Goal: Check status: Check status

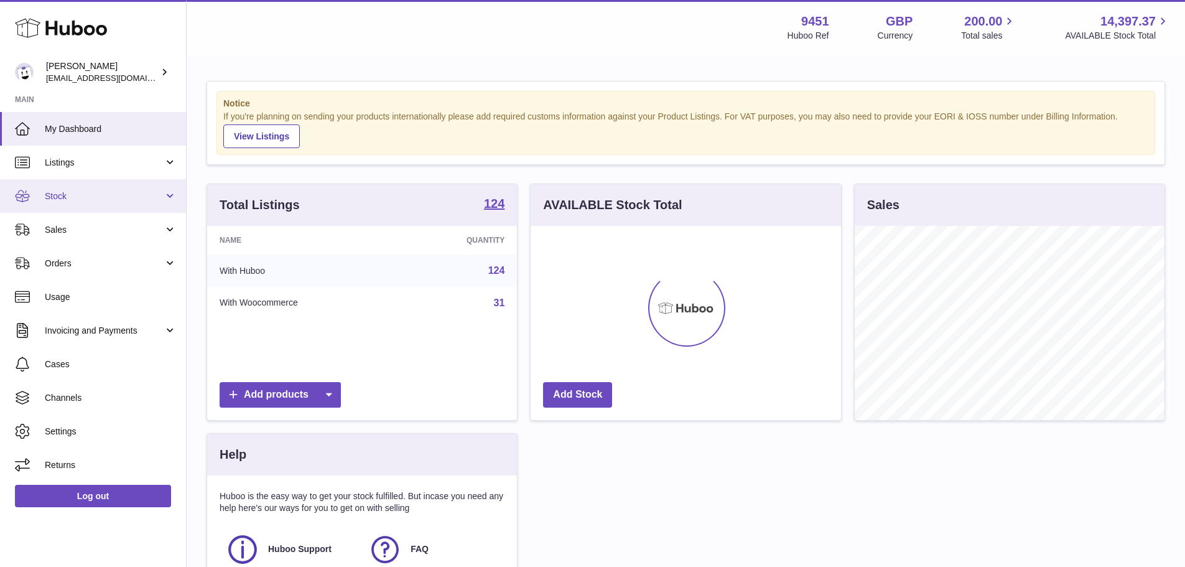
scroll to position [194, 310]
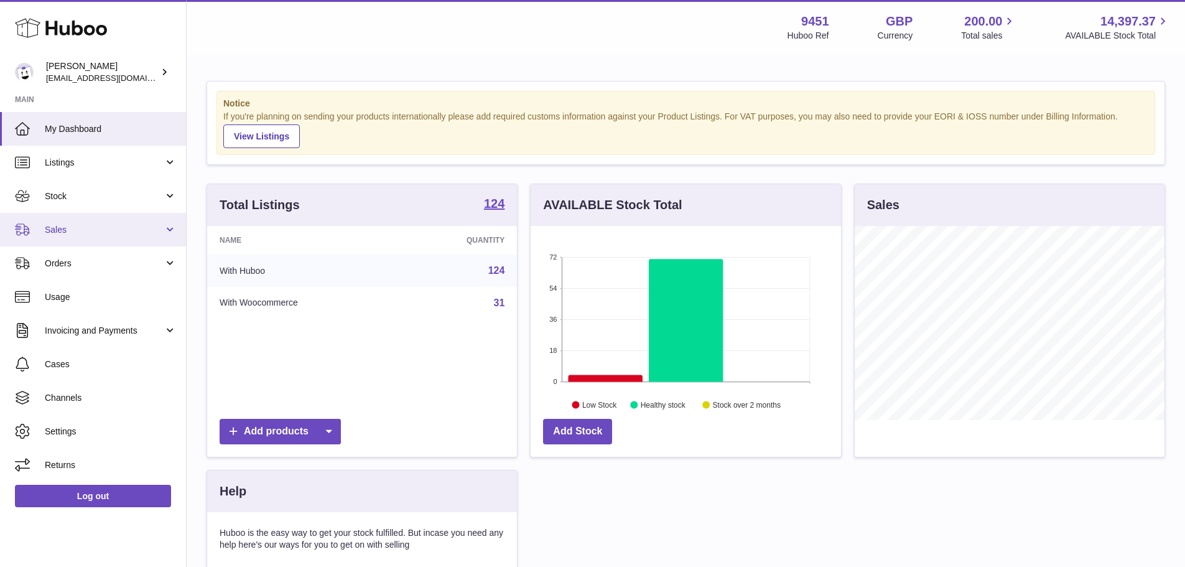
click at [124, 225] on span "Sales" at bounding box center [104, 230] width 119 height 12
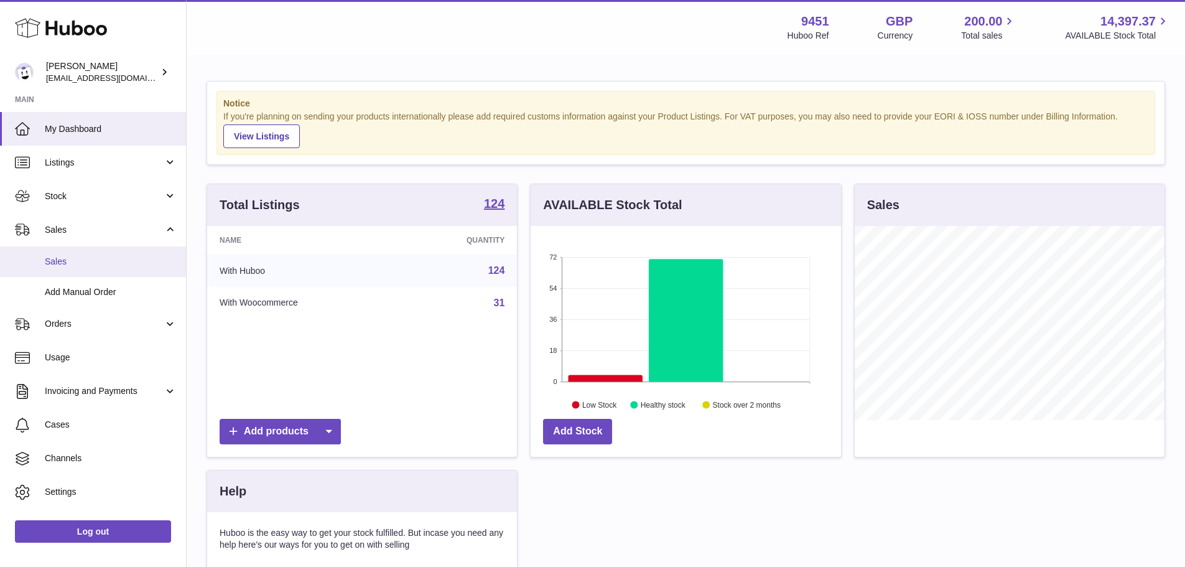
click at [100, 266] on span "Sales" at bounding box center [111, 262] width 132 height 12
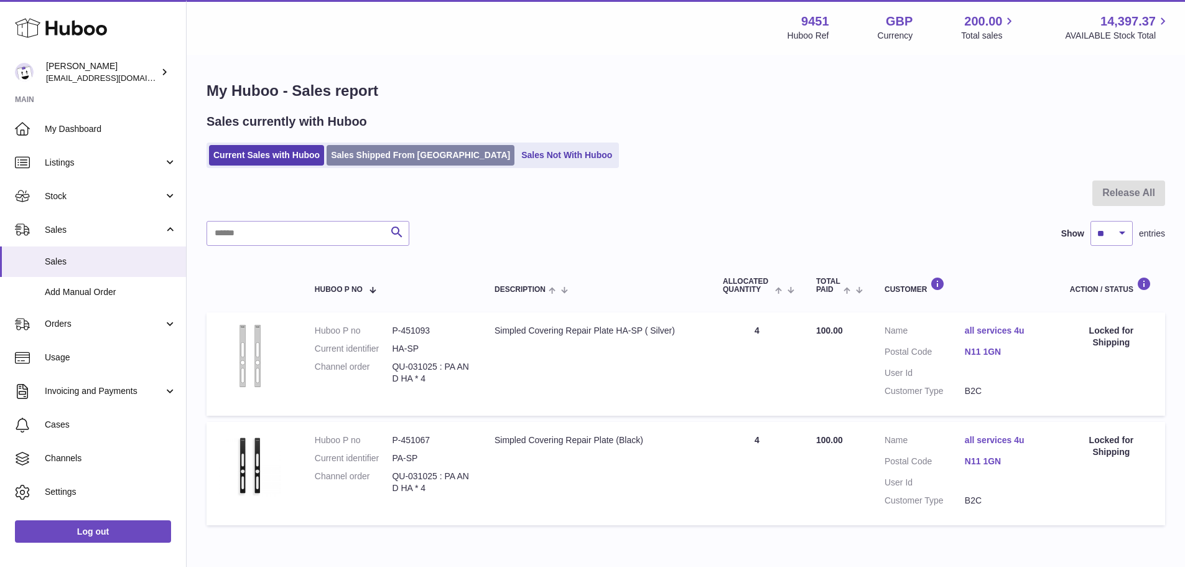
click at [371, 150] on link "Sales Shipped From [GEOGRAPHIC_DATA]" at bounding box center [421, 155] width 188 height 21
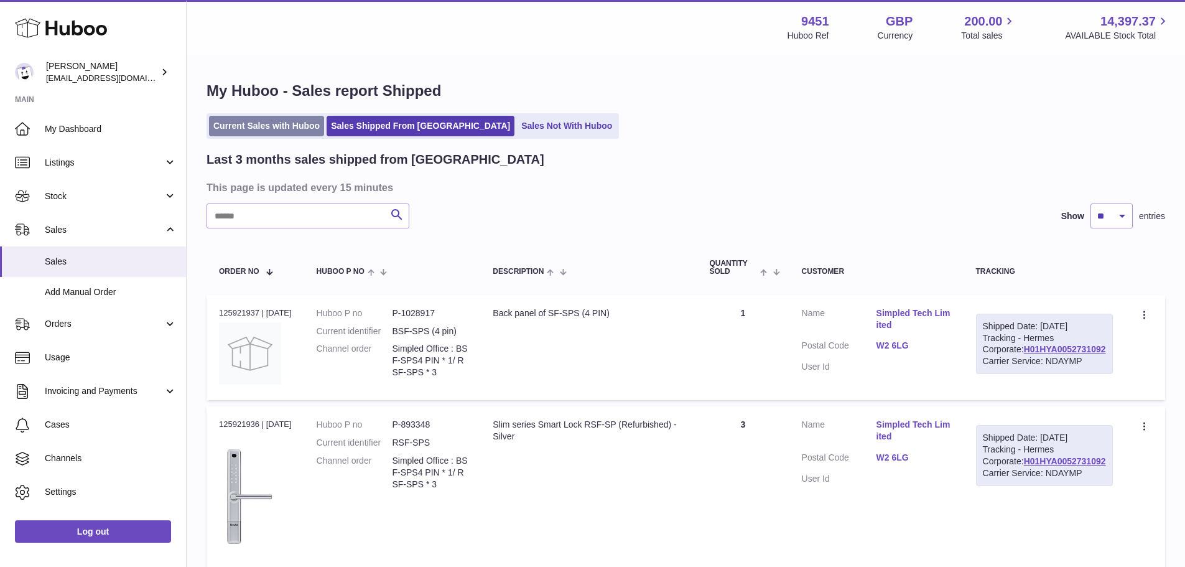
click at [292, 121] on link "Current Sales with Huboo" at bounding box center [266, 126] width 115 height 21
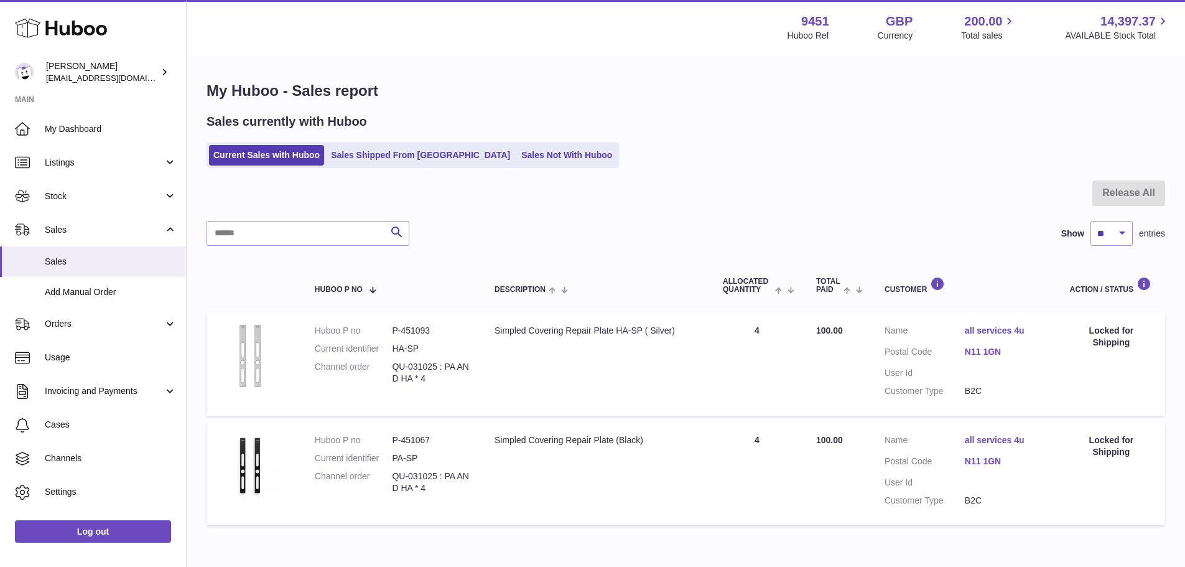
click at [980, 440] on link "all services 4u" at bounding box center [1005, 440] width 80 height 12
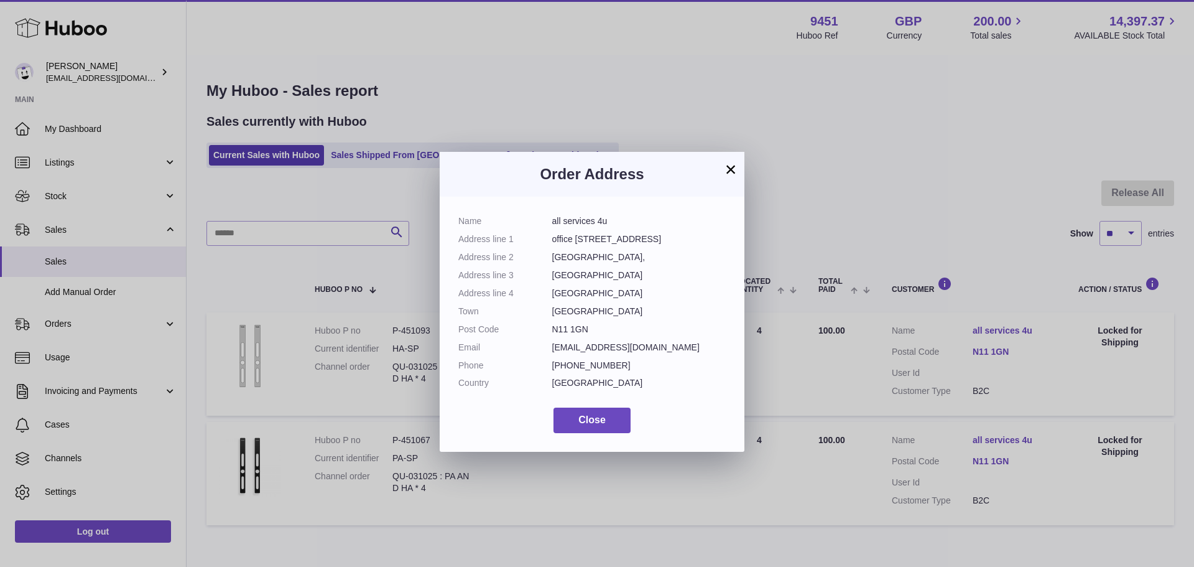
click at [980, 440] on div "× Order Address Name all services 4u Address line 1 office 226, Building 3 Addr…" at bounding box center [597, 302] width 1194 height 567
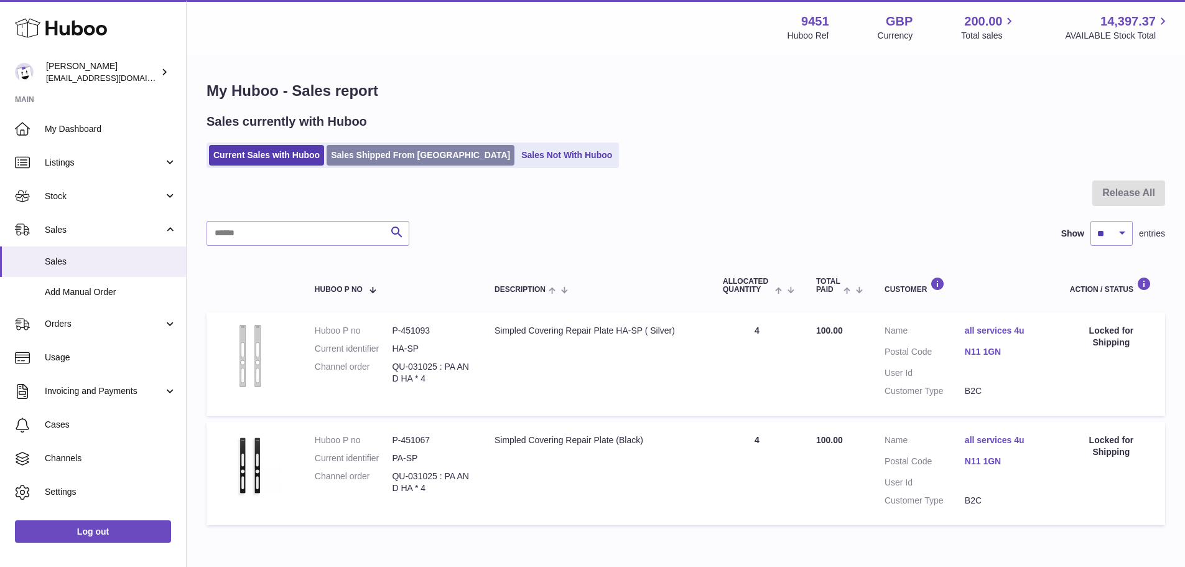
click at [393, 156] on link "Sales Shipped From [GEOGRAPHIC_DATA]" at bounding box center [421, 155] width 188 height 21
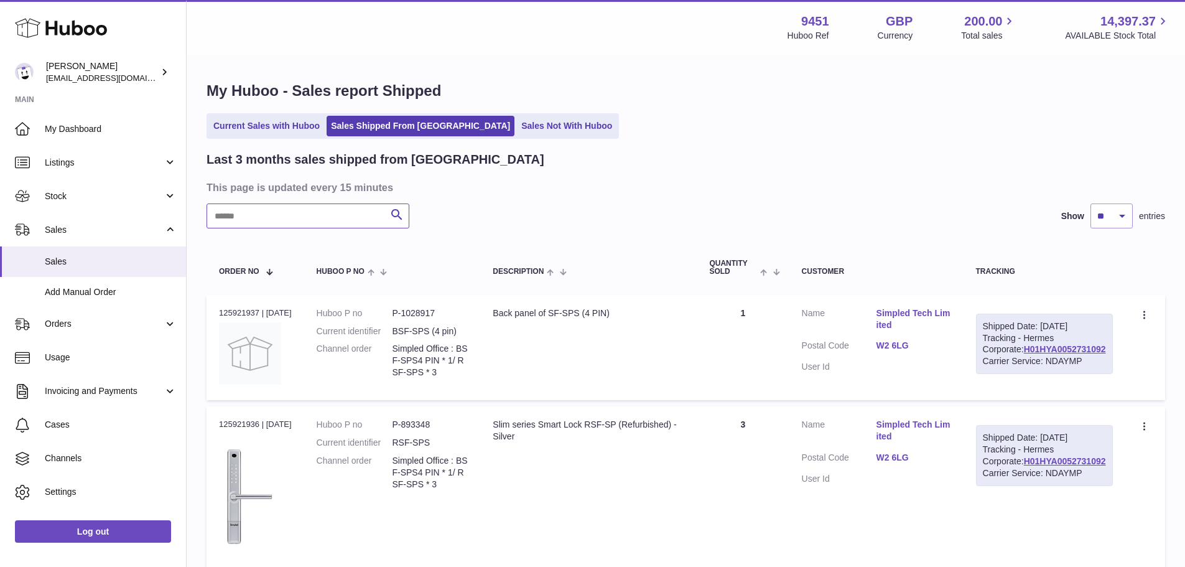
click at [350, 203] on input "text" at bounding box center [308, 215] width 203 height 25
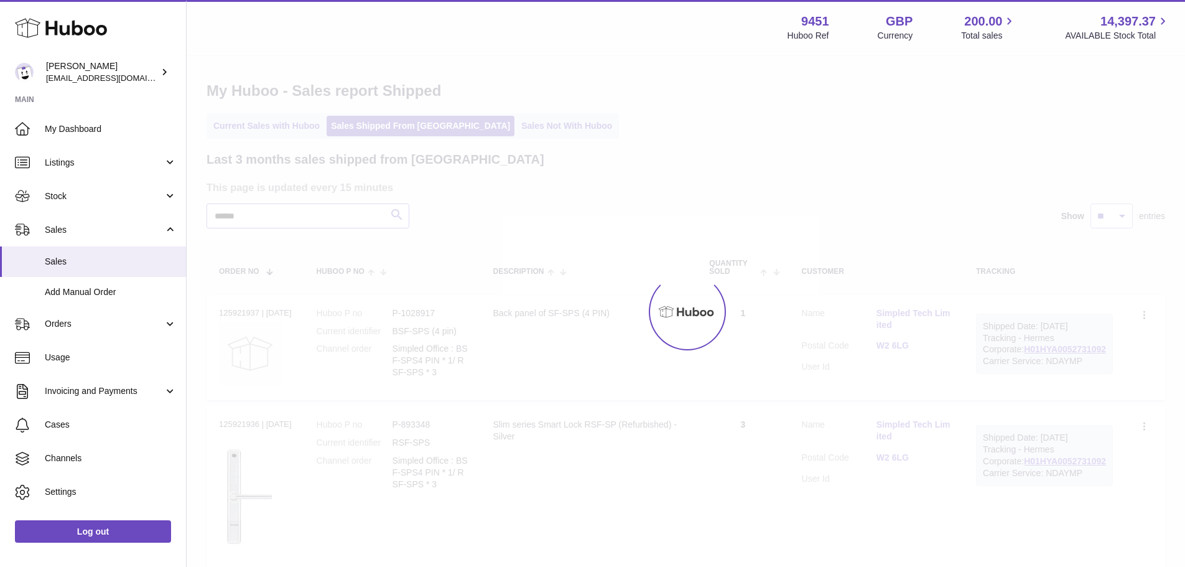
type input "******"
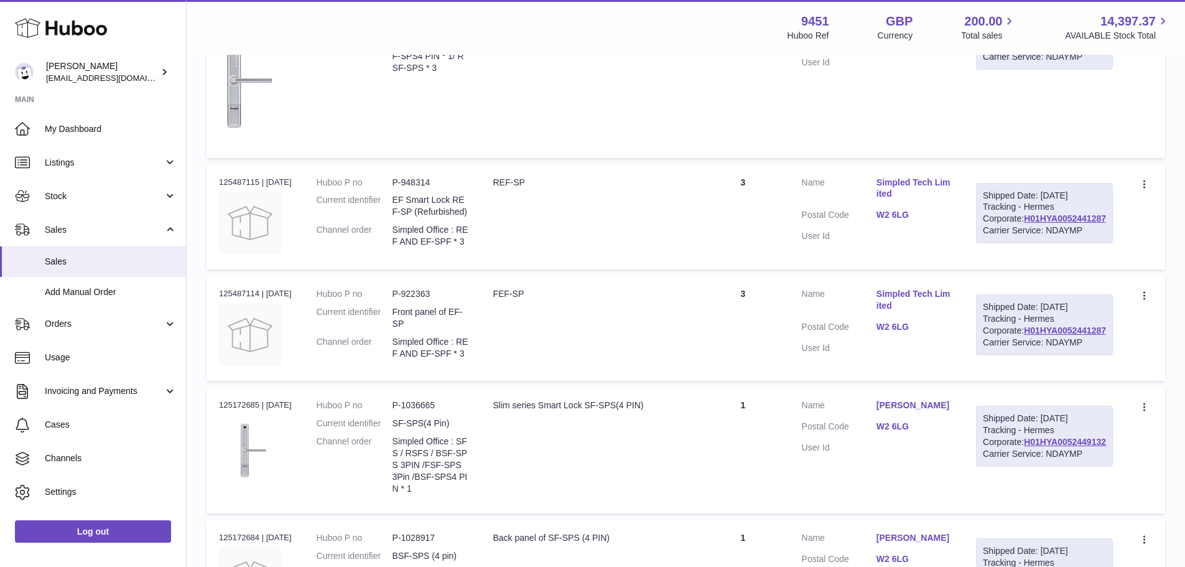
scroll to position [435, 0]
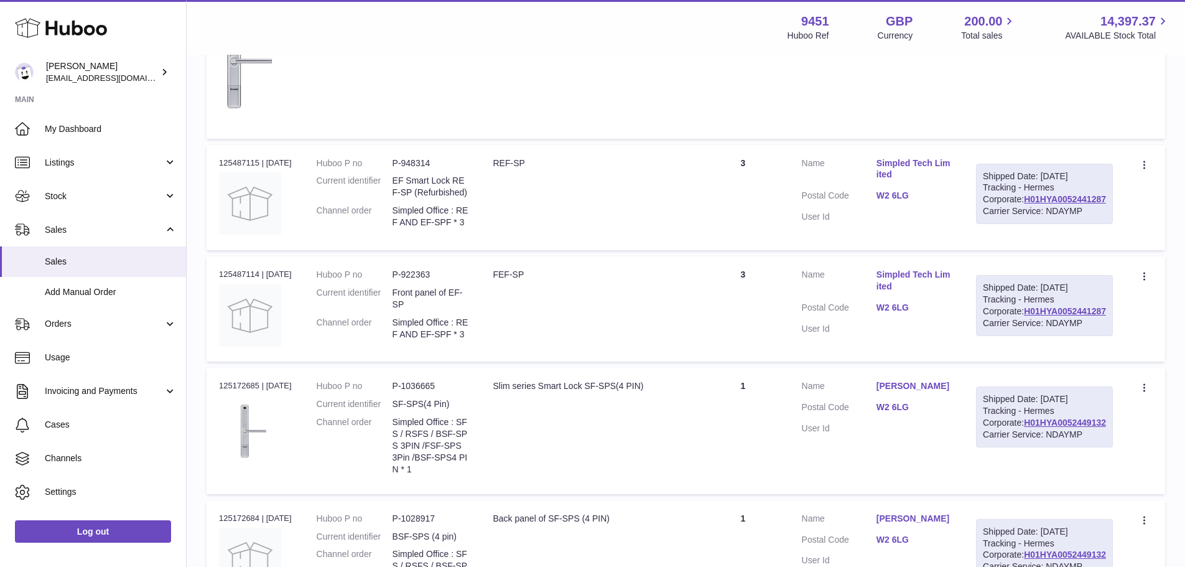
click at [251, 169] on div "Order no 125487115 | [DATE]" at bounding box center [255, 162] width 73 height 11
copy div "125487115"
drag, startPoint x: 478, startPoint y: 251, endPoint x: 406, endPoint y: 235, distance: 74.0
click at [406, 228] on dd "Simpled Office : REF AND EF-SPF * 3" at bounding box center [431, 217] width 76 height 24
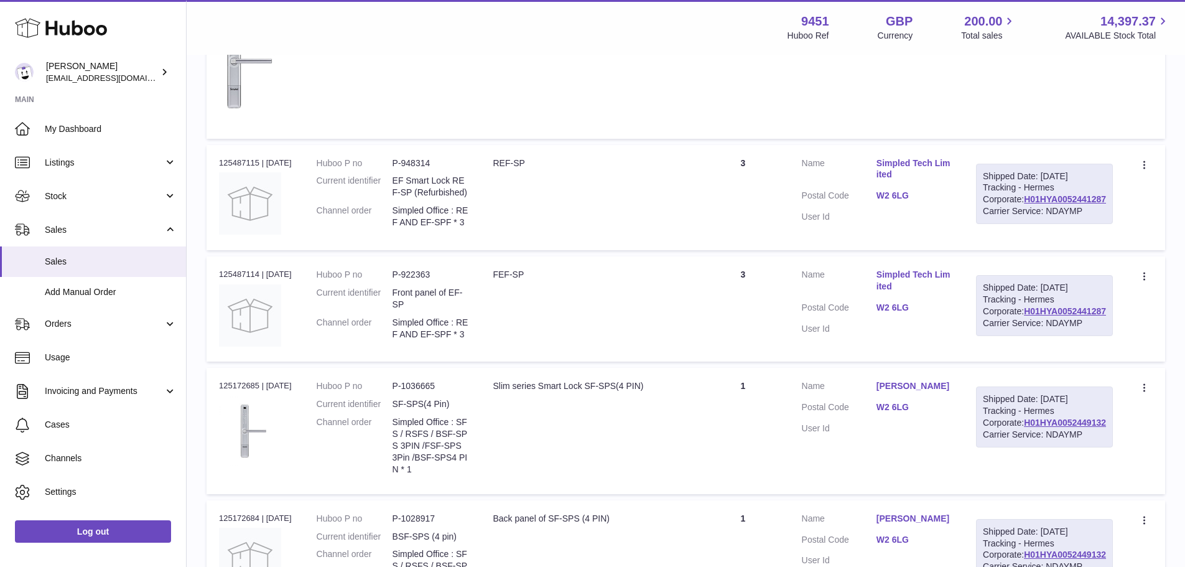
click at [246, 169] on div "Order no 125487115 | [DATE]" at bounding box center [255, 162] width 73 height 11
copy div "125487115"
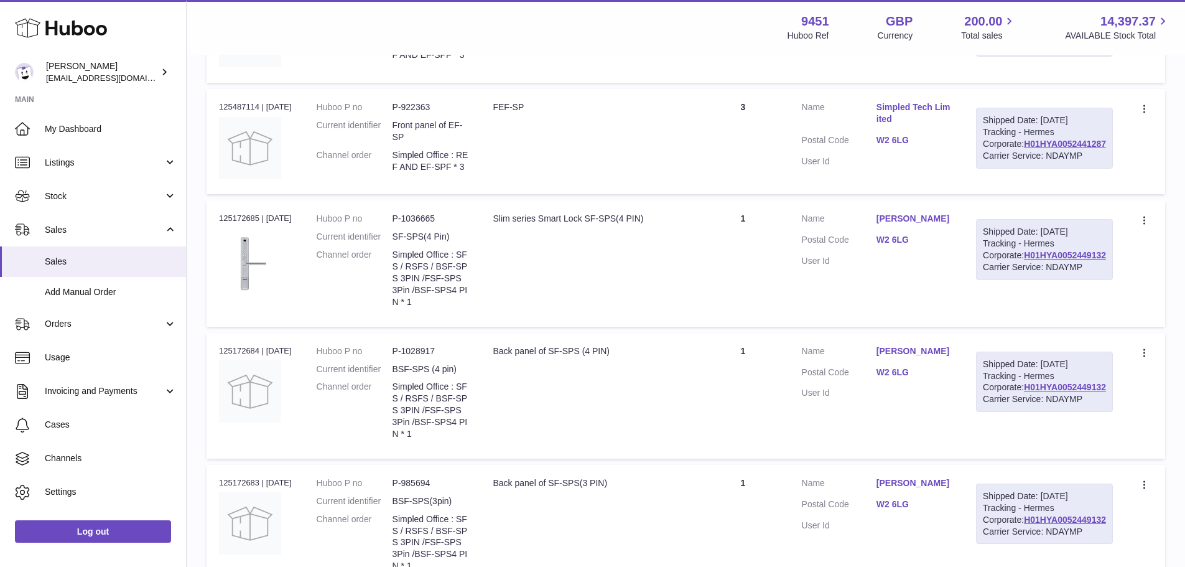
scroll to position [622, 0]
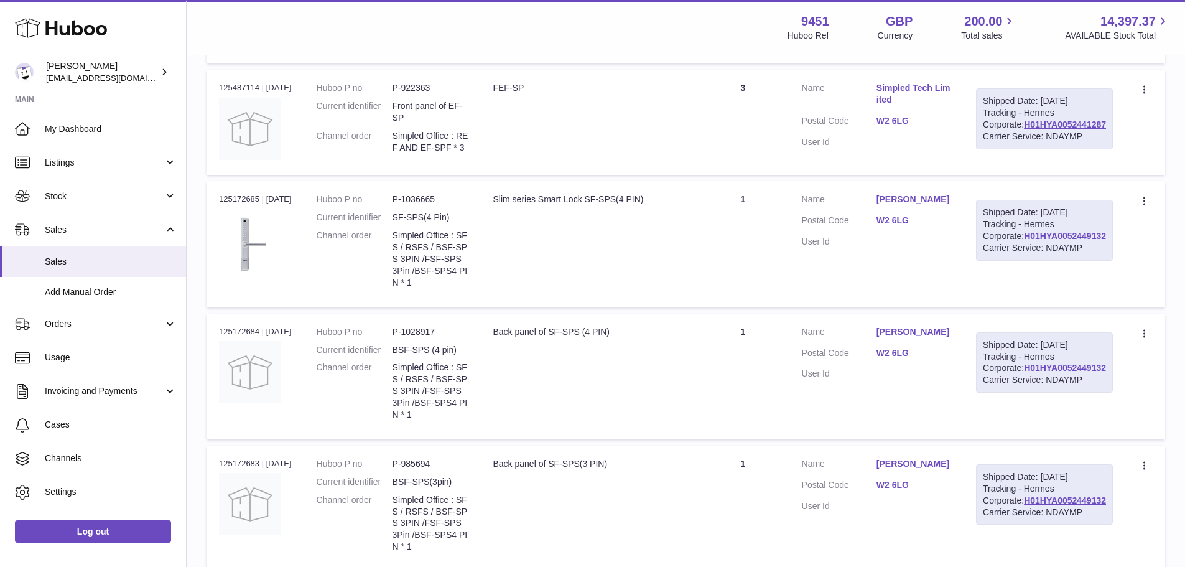
click at [246, 205] on div "Order no 125172685 | [DATE]" at bounding box center [255, 198] width 73 height 11
copy div "125172685"
click at [635, 307] on td "Description Slim series Smart Lock SF-SPS(4 PIN)" at bounding box center [588, 244] width 216 height 126
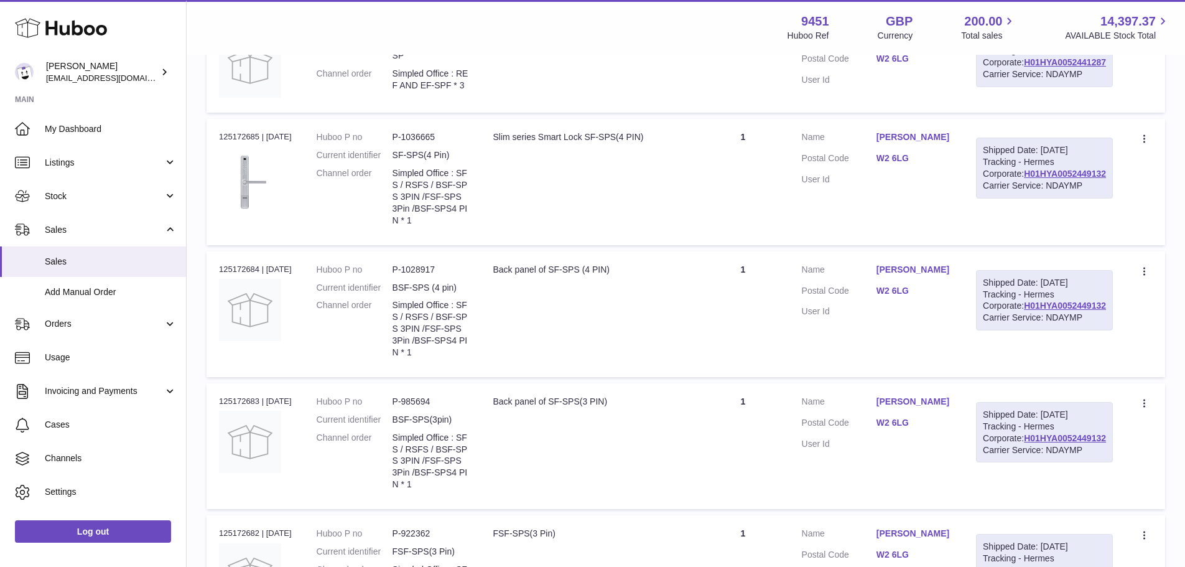
scroll to position [746, 0]
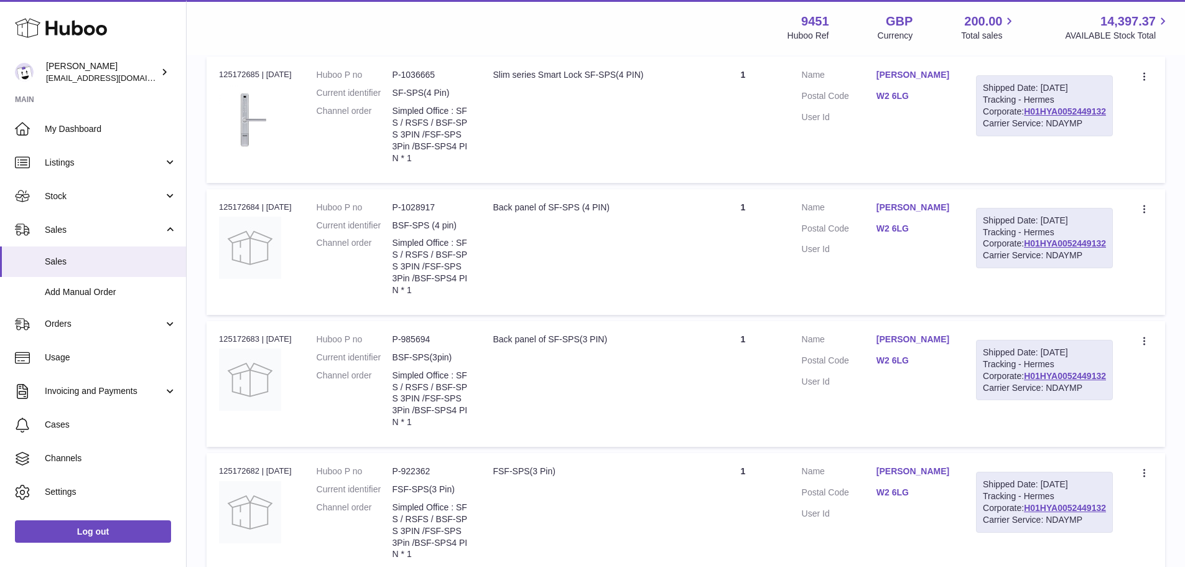
drag, startPoint x: 404, startPoint y: 195, endPoint x: 431, endPoint y: 238, distance: 50.4
click at [431, 170] on dl "Huboo P no P-1036665 Current identifier SF-SPS(4 Pin) Channel order Simpled Off…" at bounding box center [393, 119] width 152 height 101
copy dl "Simpled Office : SFS / RSFS / BSF-SPS 3PIN /FSF-SPS 3Pin /BSF-SPS4 PIN * 1"
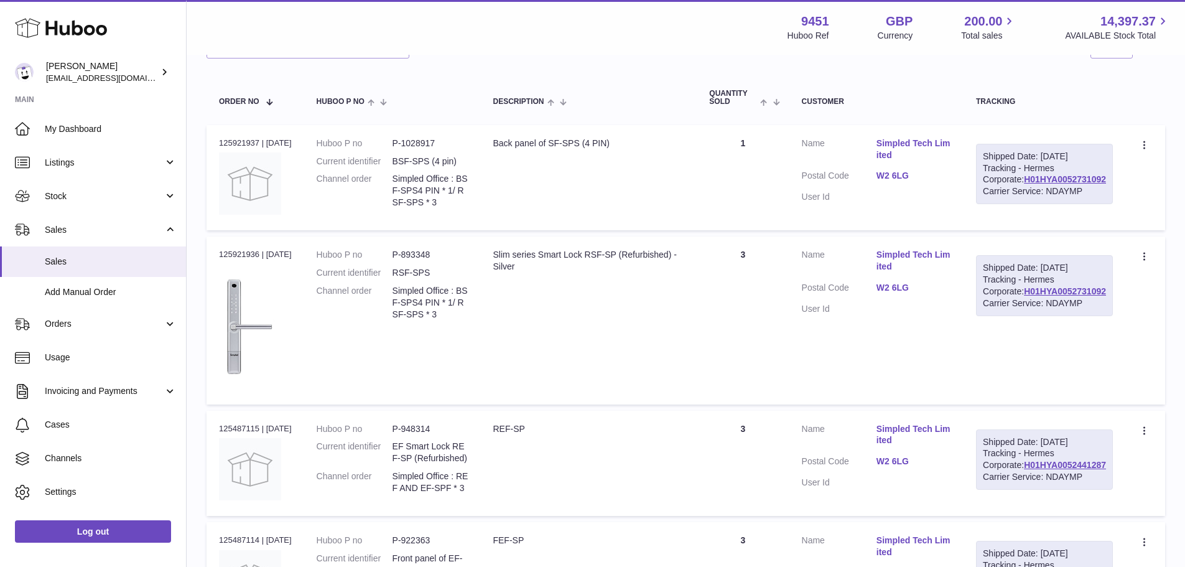
scroll to position [311, 0]
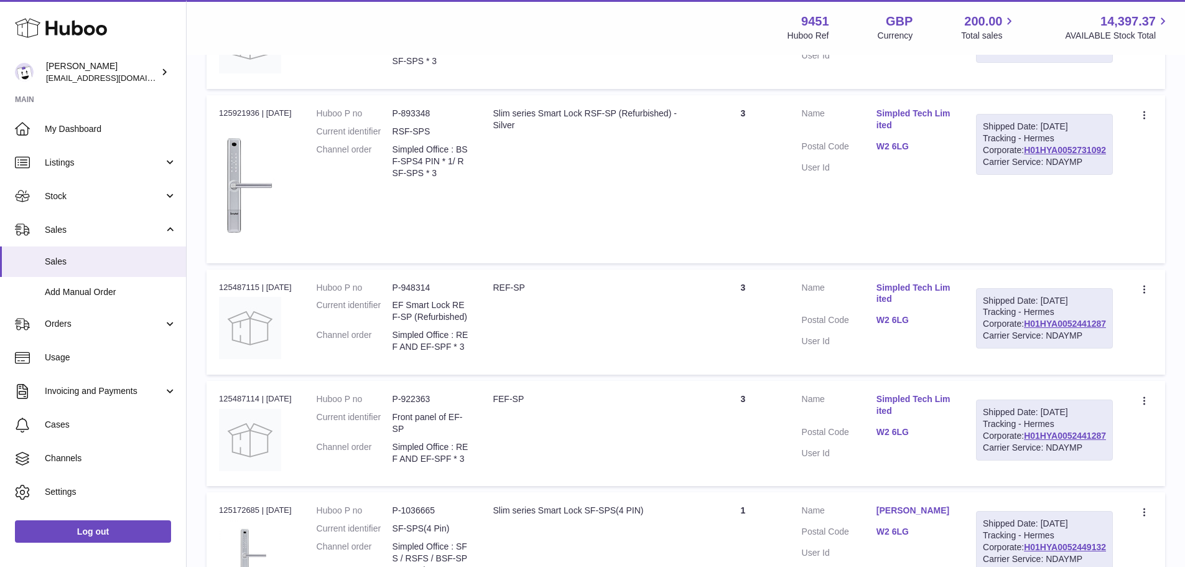
drag, startPoint x: 453, startPoint y: 201, endPoint x: 402, endPoint y: 184, distance: 53.3
click at [402, 184] on dl "Huboo P no P-893348 Current identifier RSF-SPS Channel order Simpled Office : B…" at bounding box center [393, 146] width 152 height 77
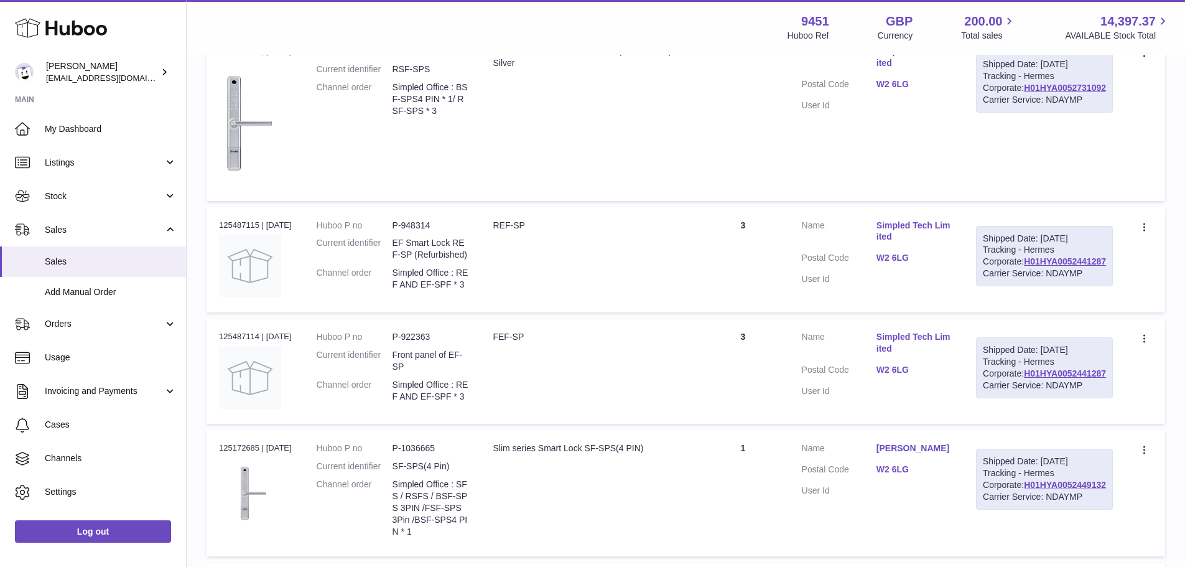
scroll to position [435, 0]
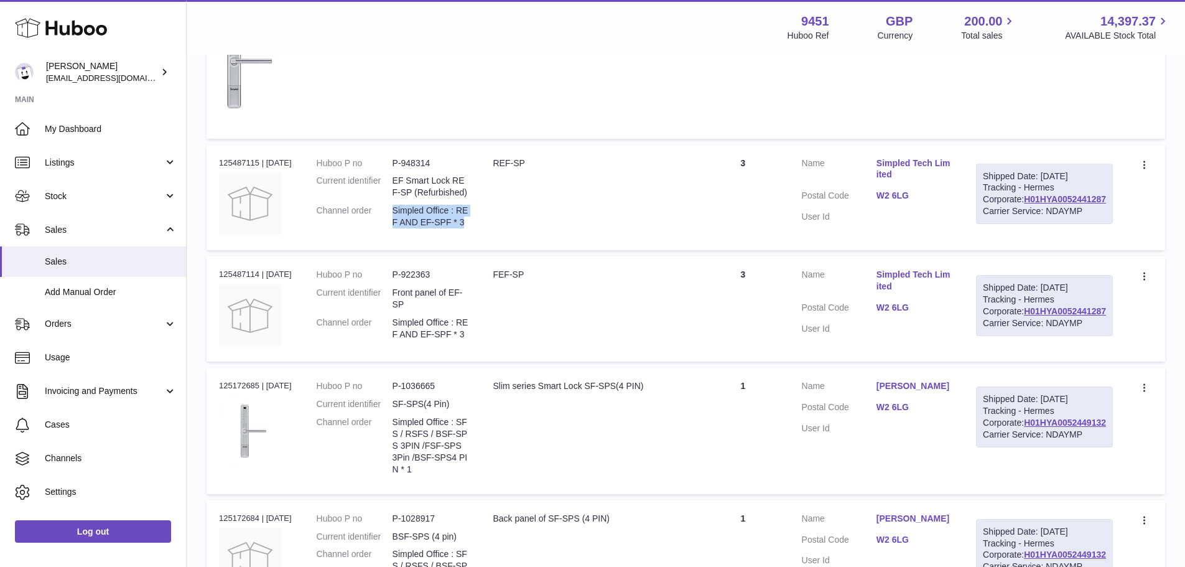
drag, startPoint x: 480, startPoint y: 248, endPoint x: 404, endPoint y: 235, distance: 77.1
click at [404, 228] on dd "Simpled Office : REF AND EF-SPF * 3" at bounding box center [431, 217] width 76 height 24
copy dd "Simpled Office : REF AND EF-SPF * 3"
click at [235, 169] on div "Order no 125487115 | [DATE]" at bounding box center [255, 162] width 73 height 11
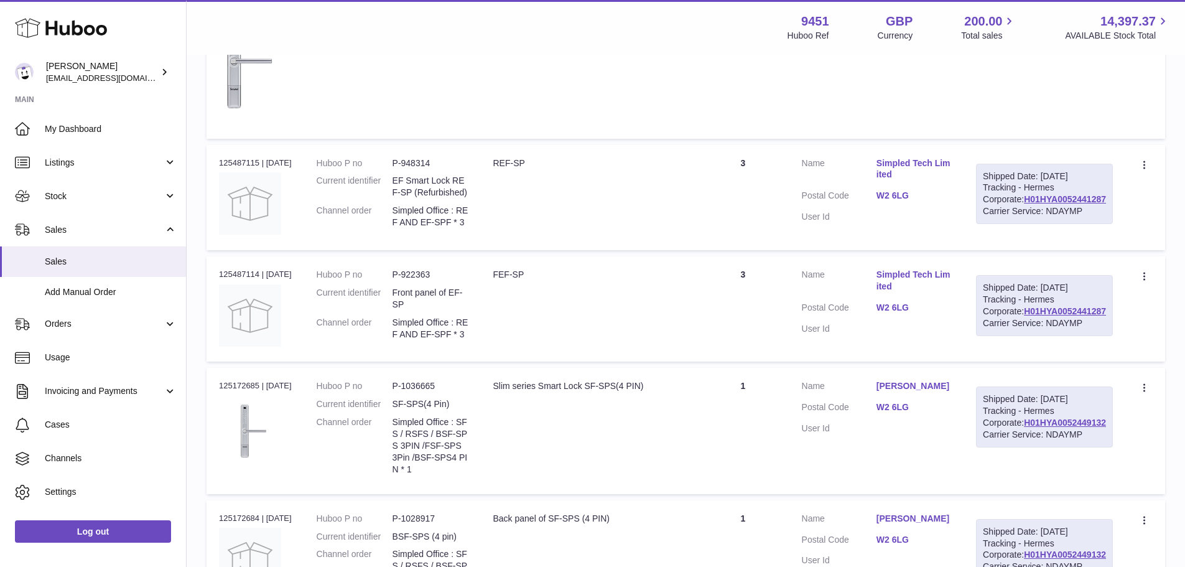
copy div "125487115"
